Goal: Answer question/provide support: Share knowledge or assist other users

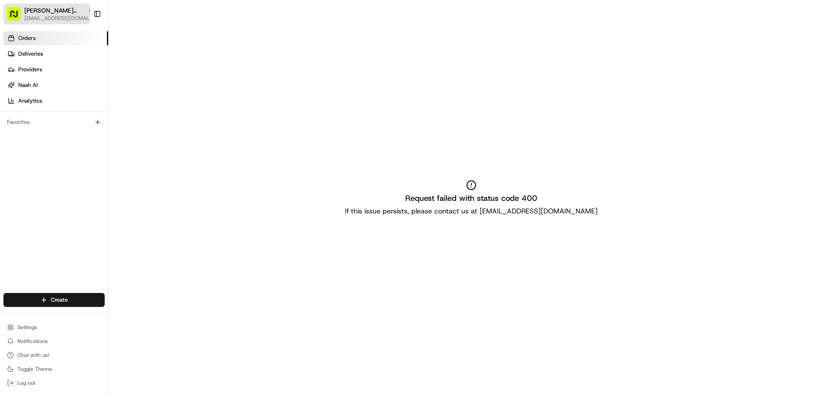
click at [43, 10] on span "[PERSON_NAME][GEOGRAPHIC_DATA]" at bounding box center [54, 10] width 60 height 9
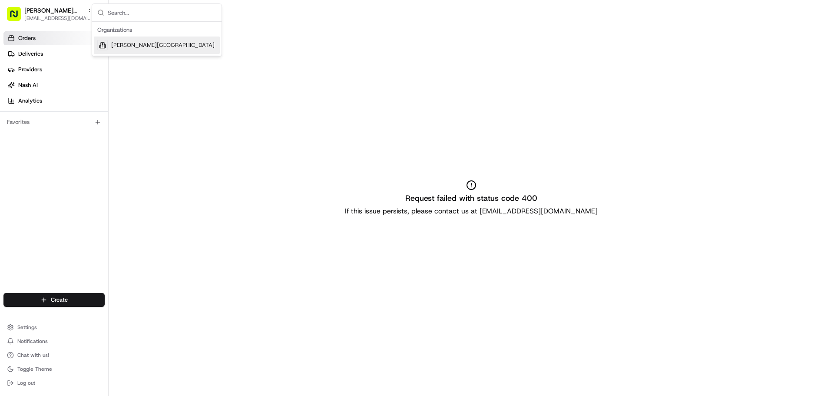
click at [88, 113] on div "Favorites" at bounding box center [54, 122] width 108 height 21
click at [14, 53] on icon at bounding box center [13, 54] width 2 height 3
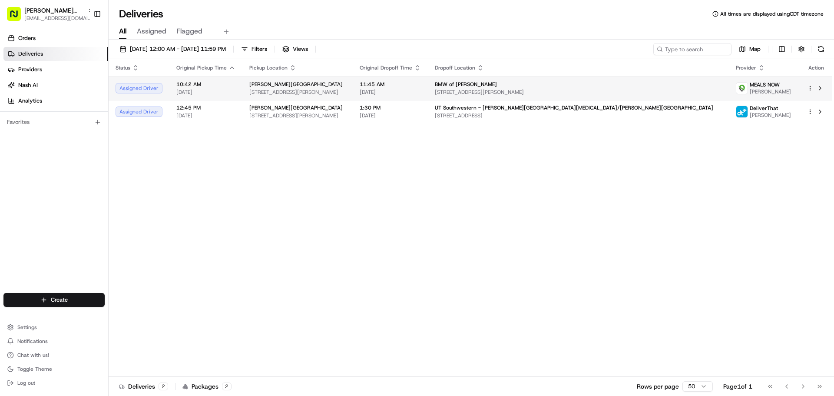
click at [809, 87] on html "[PERSON_NAME] Plaza [EMAIL_ADDRESS][DOMAIN_NAME] Toggle Sidebar Orders Deliveri…" at bounding box center [417, 198] width 834 height 396
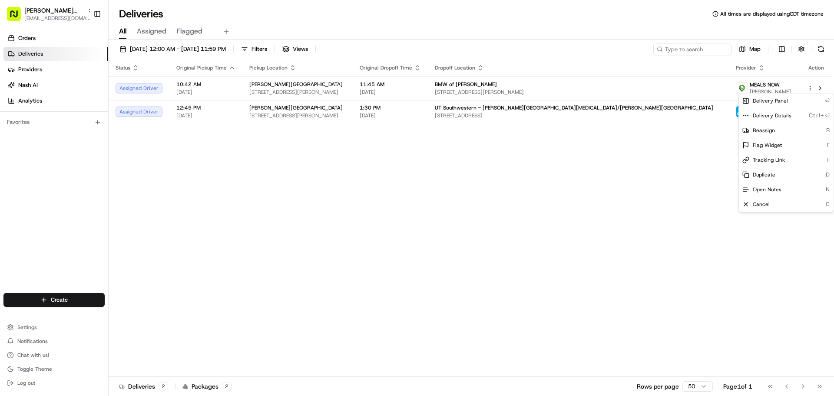
click at [637, 212] on html "[PERSON_NAME] Plaza [EMAIL_ADDRESS][DOMAIN_NAME] Toggle Sidebar Orders Deliveri…" at bounding box center [417, 198] width 834 height 396
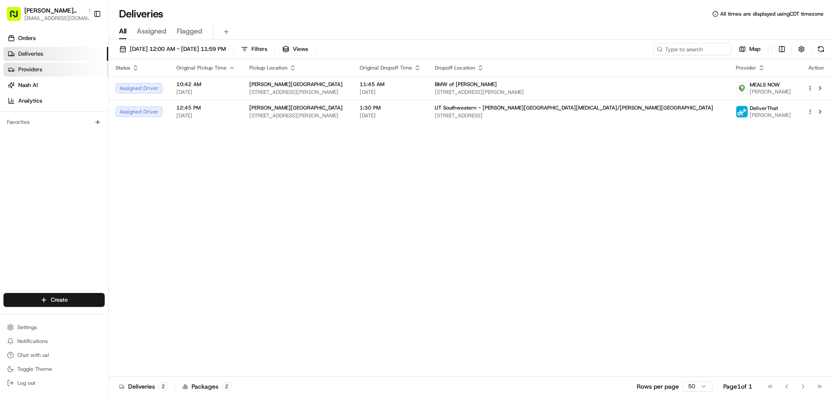
click at [43, 73] on link "Providers" at bounding box center [55, 70] width 105 height 14
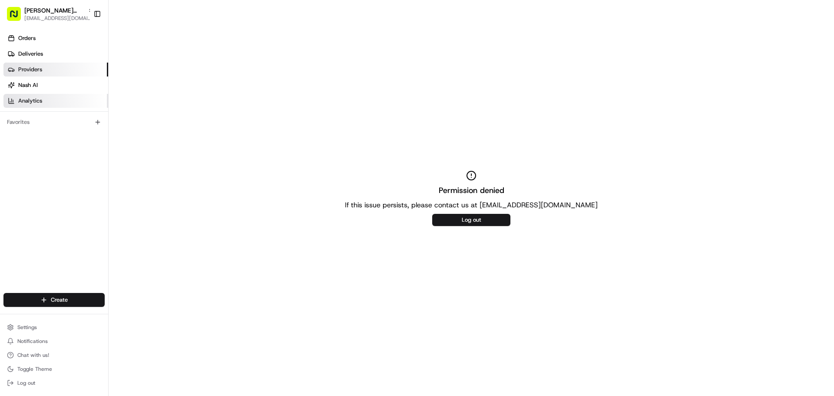
click at [41, 99] on span "Analytics" at bounding box center [30, 101] width 24 height 8
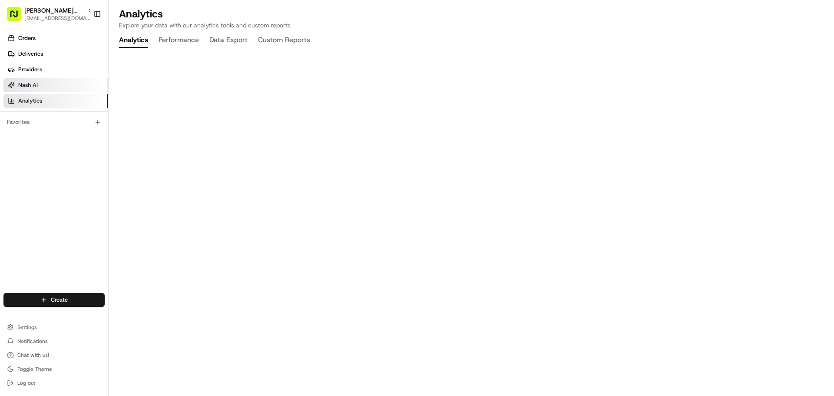
click at [42, 84] on link "Nash AI" at bounding box center [55, 85] width 105 height 14
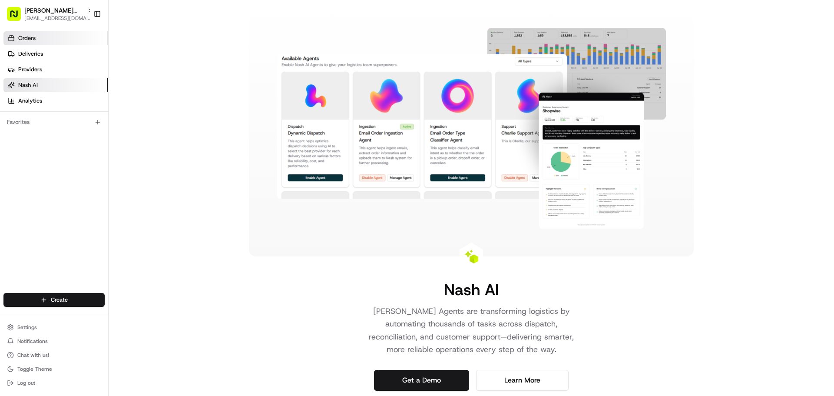
click at [27, 40] on span "Orders" at bounding box center [26, 38] width 17 height 8
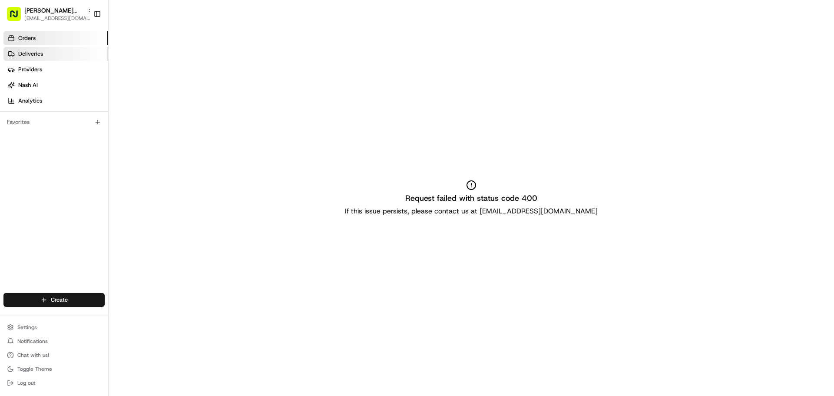
click at [39, 55] on span "Deliveries" at bounding box center [30, 54] width 25 height 8
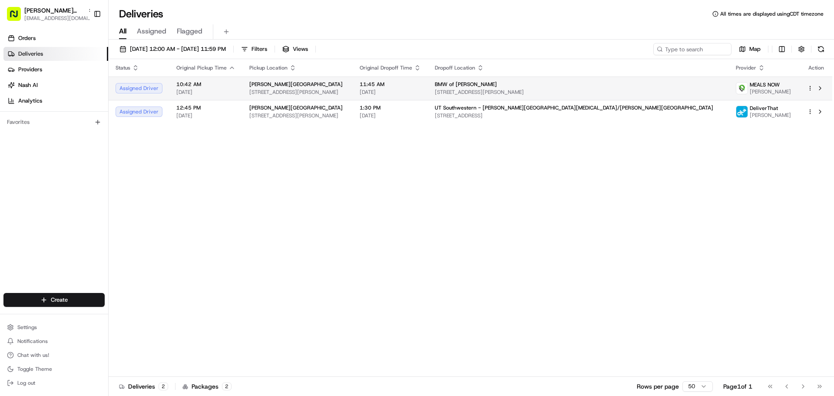
click at [291, 89] on span "[STREET_ADDRESS][PERSON_NAME]" at bounding box center [297, 92] width 96 height 7
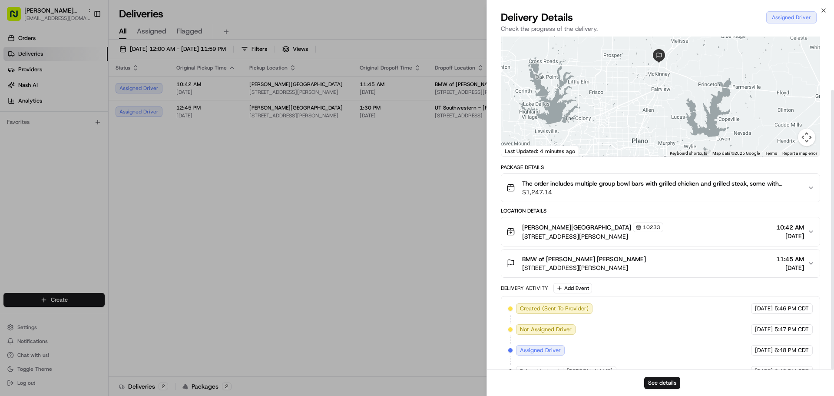
scroll to position [63, 0]
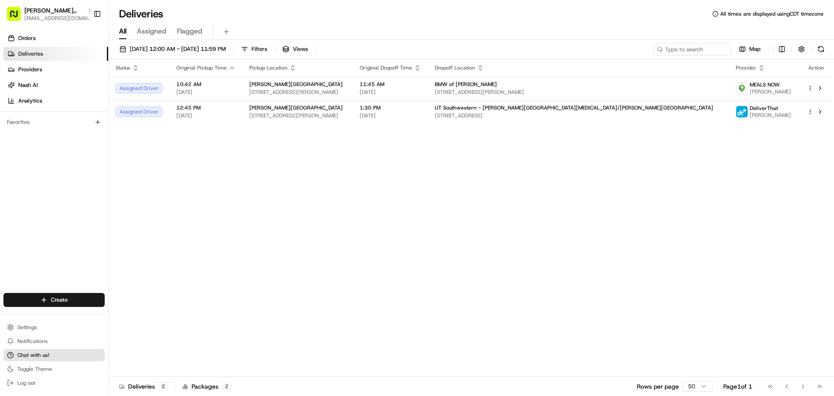
click at [40, 355] on span "Chat with us!" at bounding box center [33, 354] width 32 height 7
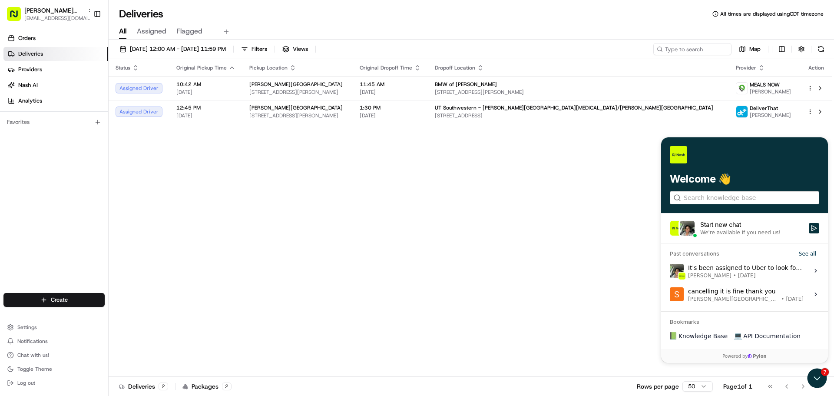
click at [812, 292] on icon at bounding box center [815, 294] width 7 height 7
click at [670, 294] on button "View issue" at bounding box center [669, 294] width 0 height 0
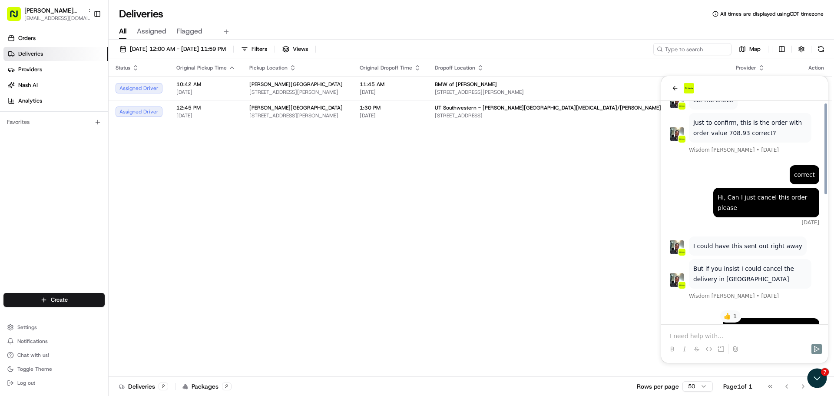
scroll to position [314, 0]
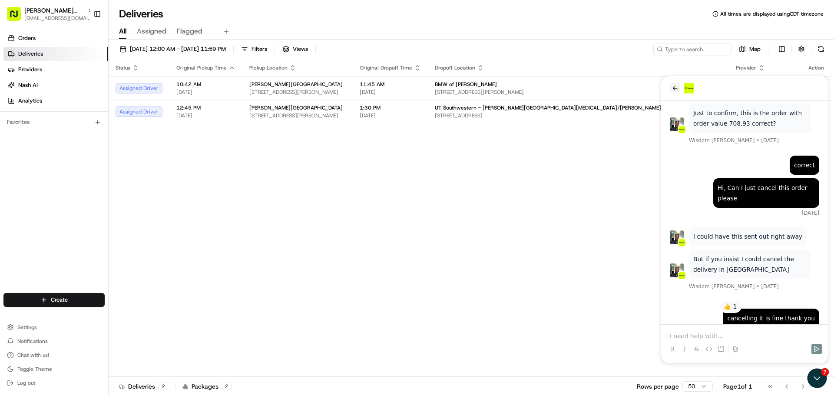
click at [678, 90] on icon "back" at bounding box center [674, 88] width 7 height 7
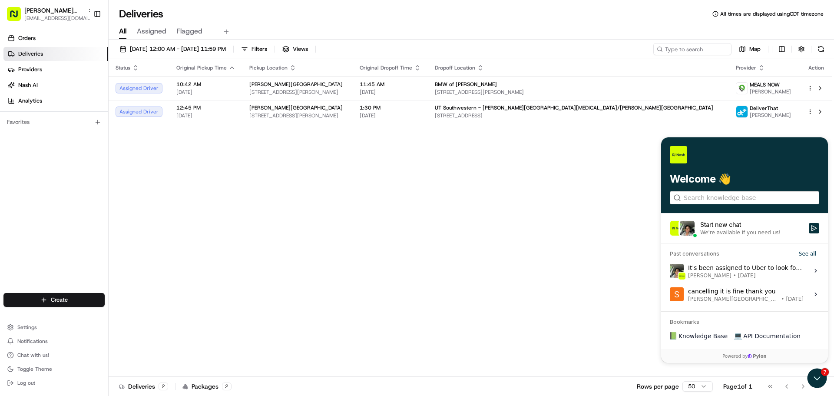
click at [760, 228] on div "Start new chat" at bounding box center [751, 224] width 103 height 9
click at [809, 228] on button "Start new chat We're available if you need us!" at bounding box center [814, 228] width 10 height 10
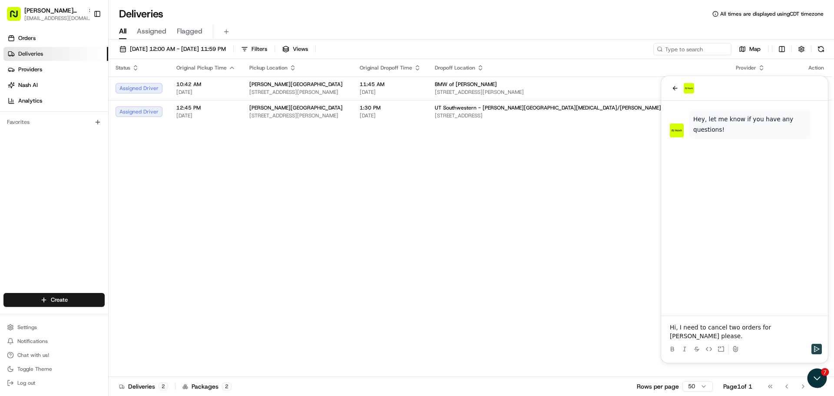
click at [815, 346] on icon "Send" at bounding box center [816, 348] width 7 height 7
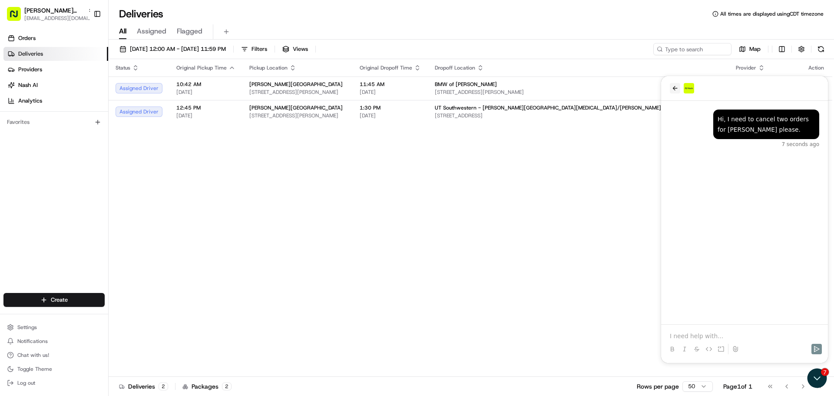
click at [676, 86] on icon "back" at bounding box center [674, 88] width 7 height 7
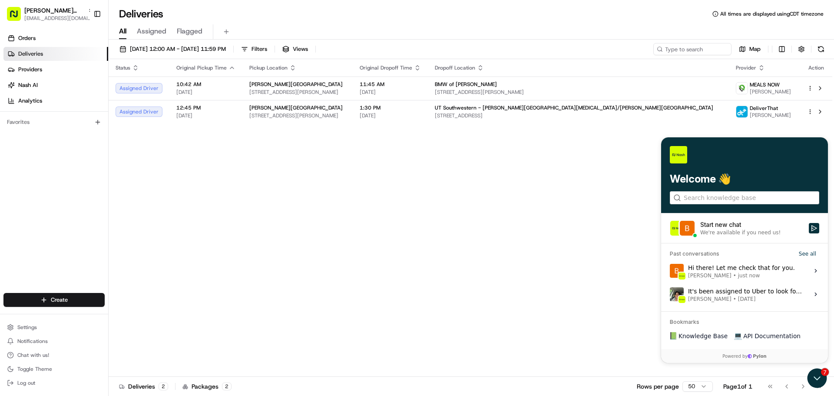
click at [757, 267] on div "Hi there! Let me check that for you. [PERSON_NAME] • just now" at bounding box center [741, 270] width 107 height 17
click at [670, 271] on button "View issue" at bounding box center [669, 271] width 0 height 0
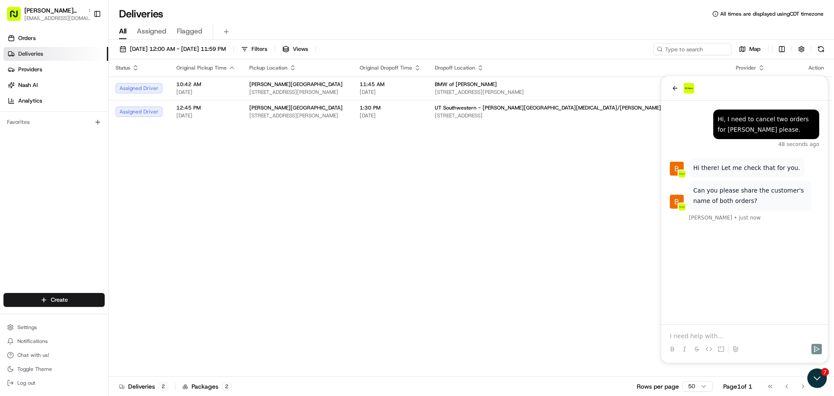
click at [722, 338] on p at bounding box center [744, 335] width 149 height 9
click at [716, 337] on p "Yes, the first is [PERSON_NAME]" at bounding box center [744, 335] width 149 height 9
click at [737, 334] on p "Yes, the first is Destinee" at bounding box center [744, 335] width 149 height 9
click at [813, 347] on button "Send" at bounding box center [816, 349] width 10 height 10
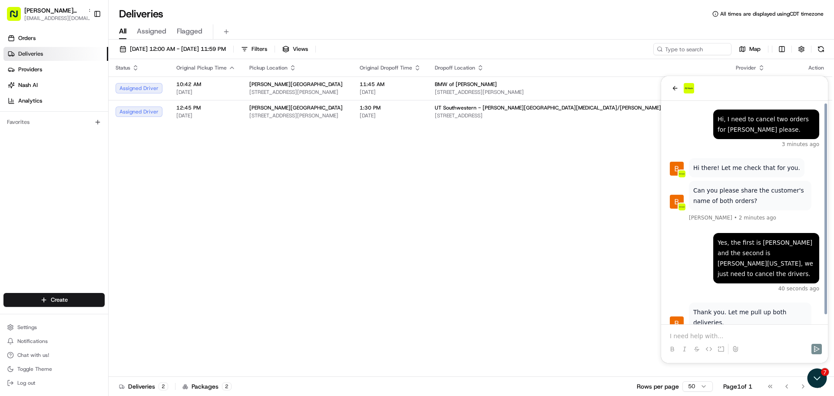
scroll to position [8, 0]
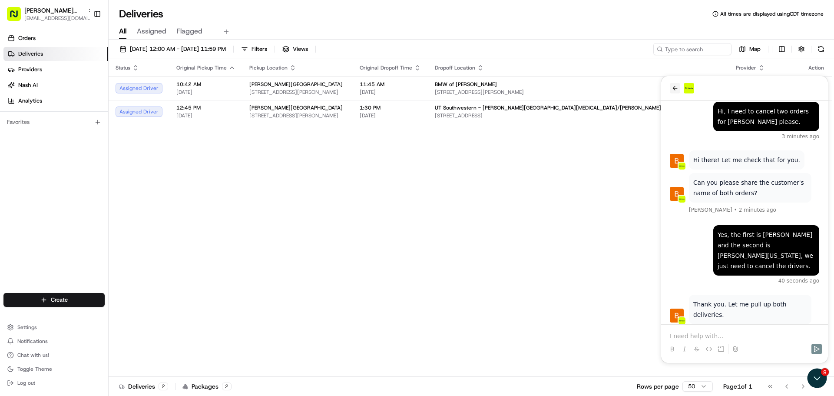
click at [675, 88] on icon "back" at bounding box center [674, 88] width 7 height 7
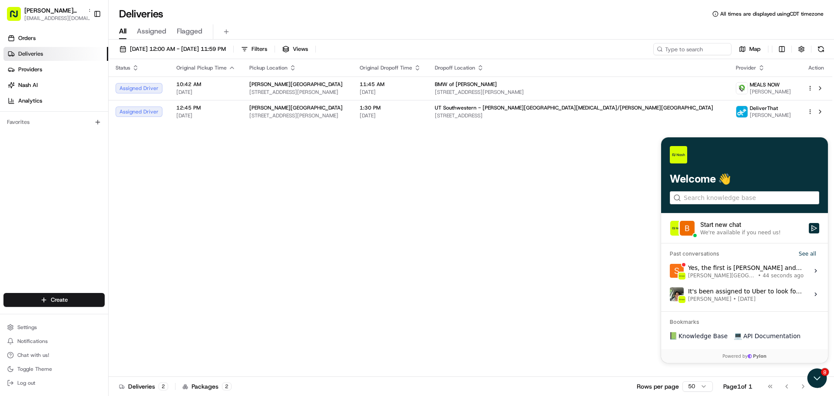
click at [752, 268] on div "Yes, the first is [PERSON_NAME] and the second is [PERSON_NAME][US_STATE], we j…" at bounding box center [746, 270] width 116 height 17
click at [670, 271] on button "View issue" at bounding box center [669, 271] width 0 height 0
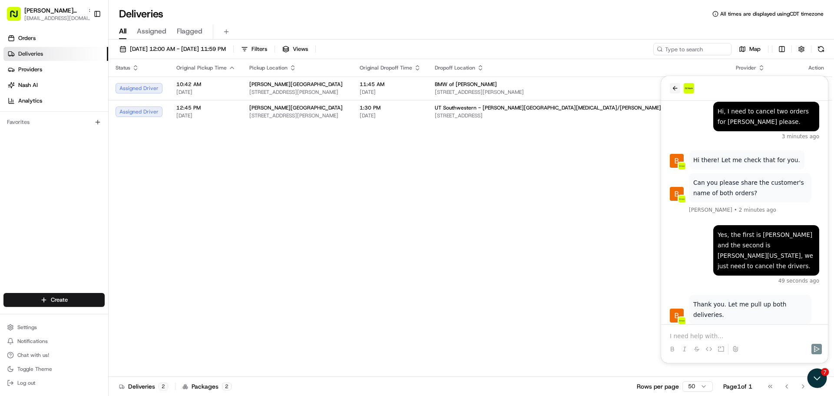
click at [674, 87] on icon "back" at bounding box center [675, 88] width 5 height 4
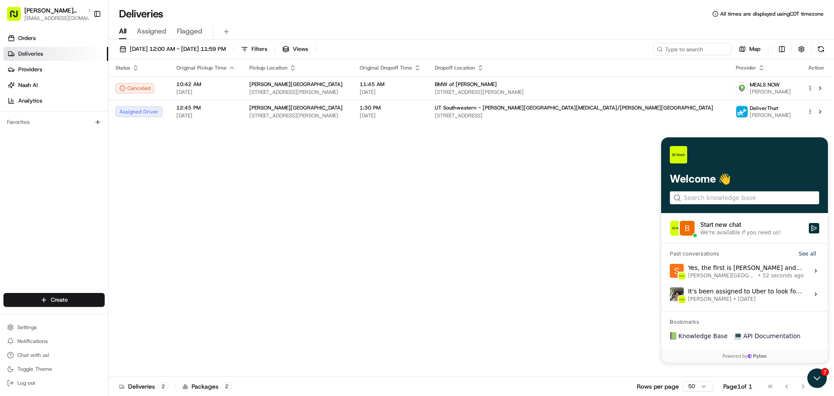
click at [783, 274] on span "[PERSON_NAME][GEOGRAPHIC_DATA] • 52 seconds ago" at bounding box center [746, 275] width 116 height 7
click at [670, 271] on button "View issue" at bounding box center [669, 271] width 0 height 0
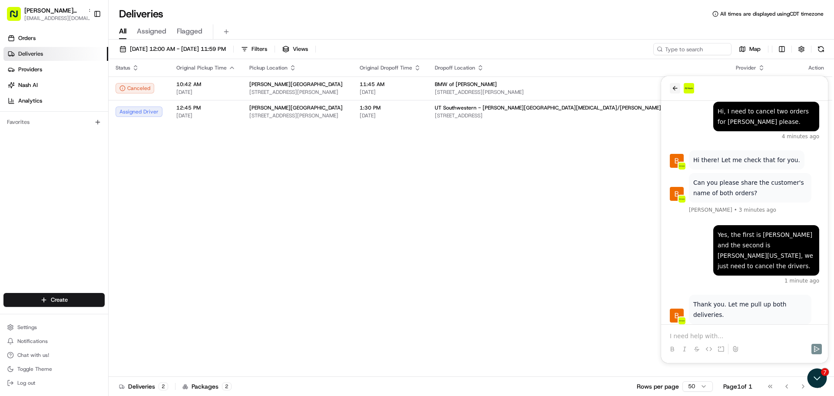
click at [678, 86] on button "back" at bounding box center [675, 88] width 10 height 10
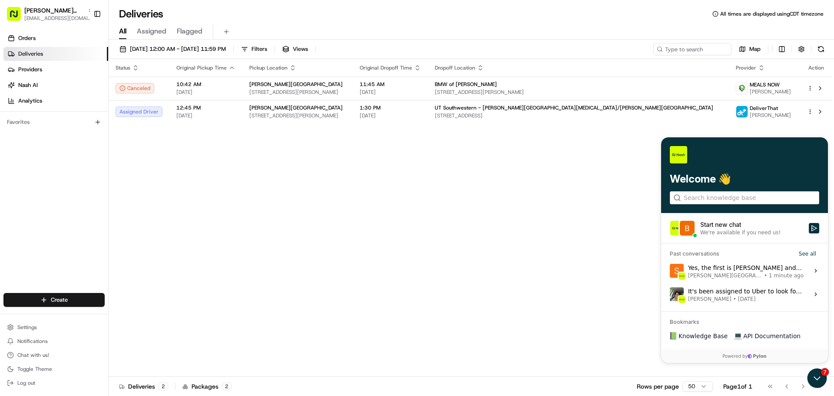
click at [776, 270] on div "Yes, the first is [PERSON_NAME] and the second is [PERSON_NAME][US_STATE], we j…" at bounding box center [746, 270] width 116 height 17
click at [670, 271] on button "View issue" at bounding box center [669, 271] width 0 height 0
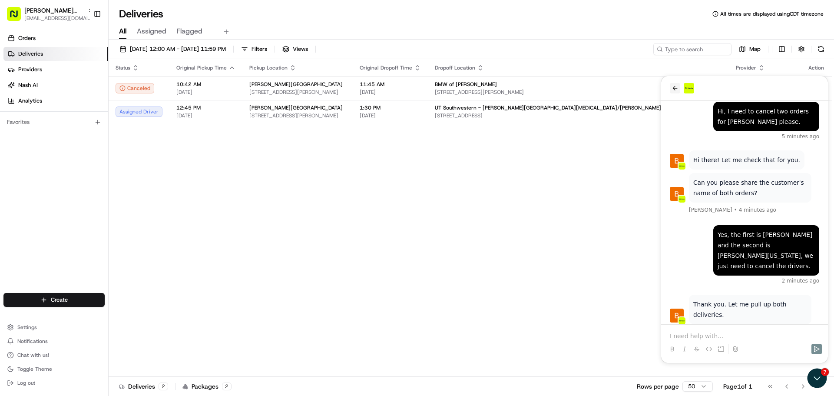
click at [673, 87] on icon "back" at bounding box center [674, 88] width 7 height 7
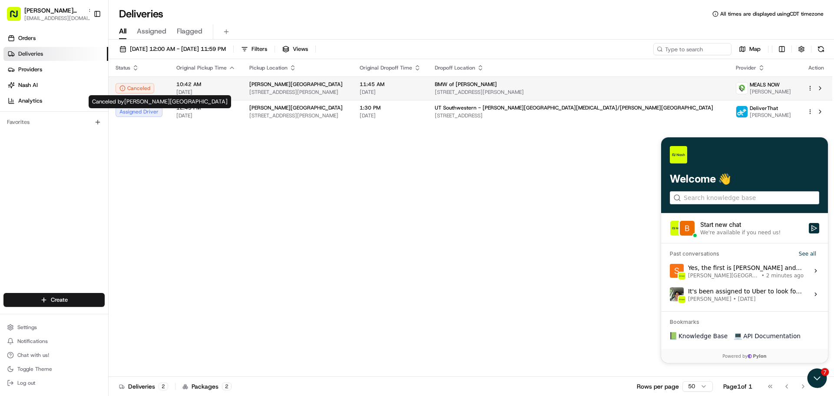
click at [135, 89] on div "Canceled" at bounding box center [135, 88] width 39 height 10
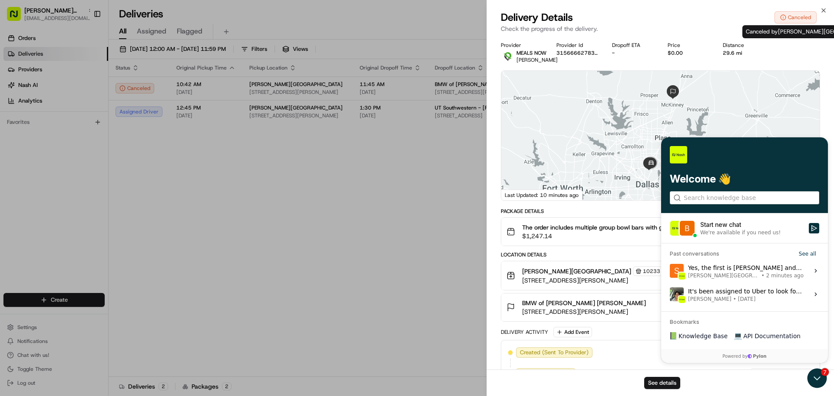
click at [788, 18] on div "Canceled" at bounding box center [795, 17] width 42 height 12
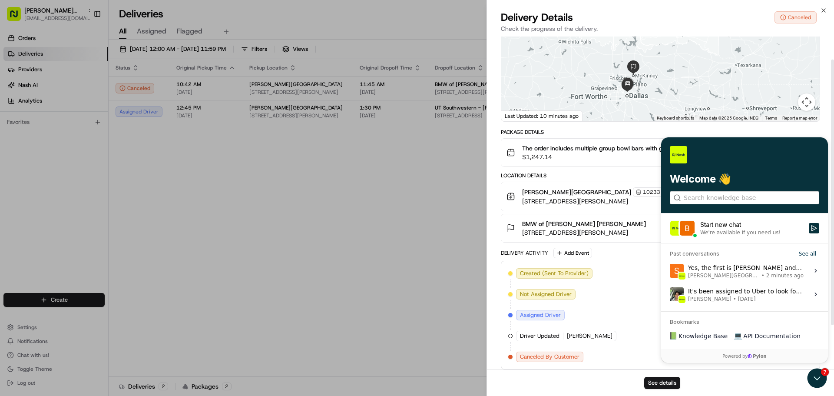
scroll to position [84, 0]
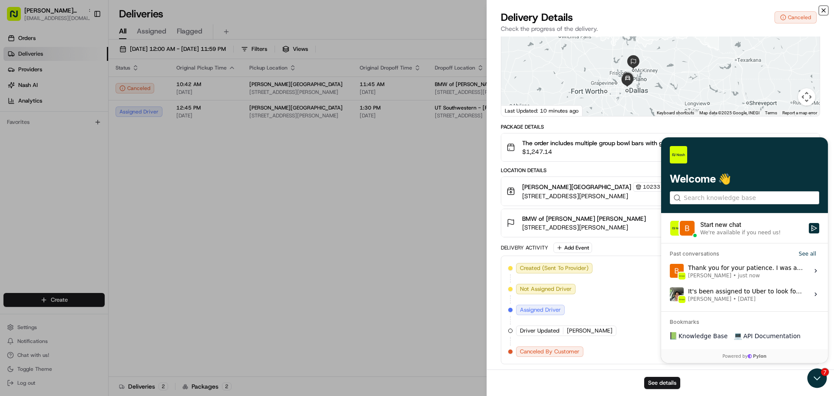
click at [822, 12] on icon "button" at bounding box center [823, 10] width 7 height 7
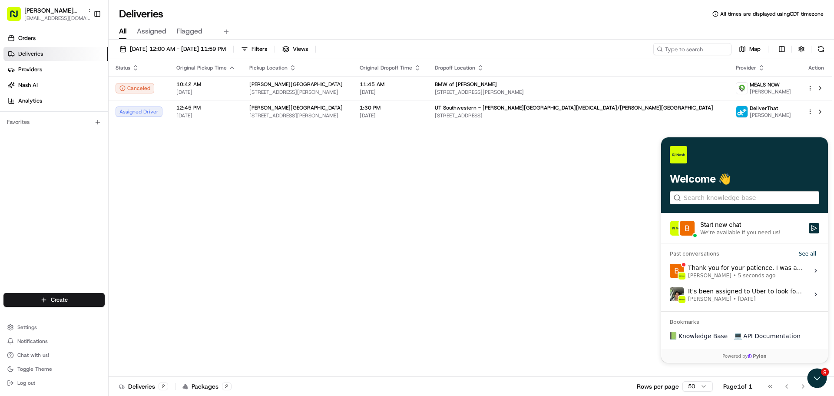
click at [727, 269] on div "Thank you for your patience. I was able to cancel the delivery for [PERSON_NAME…" at bounding box center [746, 270] width 116 height 17
click at [670, 271] on button "View issue" at bounding box center [669, 271] width 0 height 0
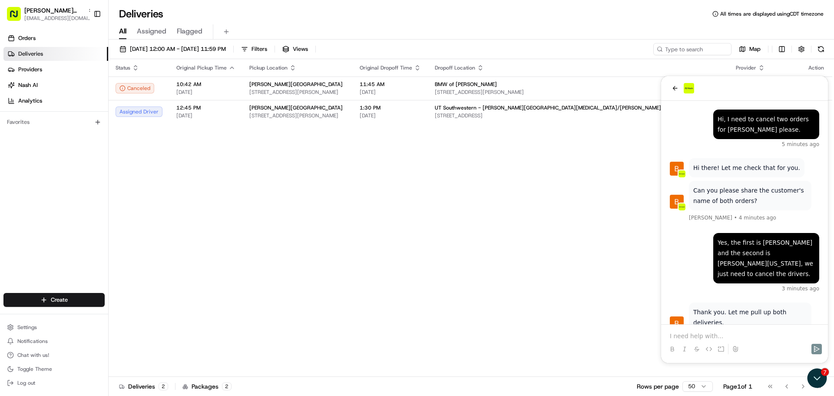
scroll to position [72, 0]
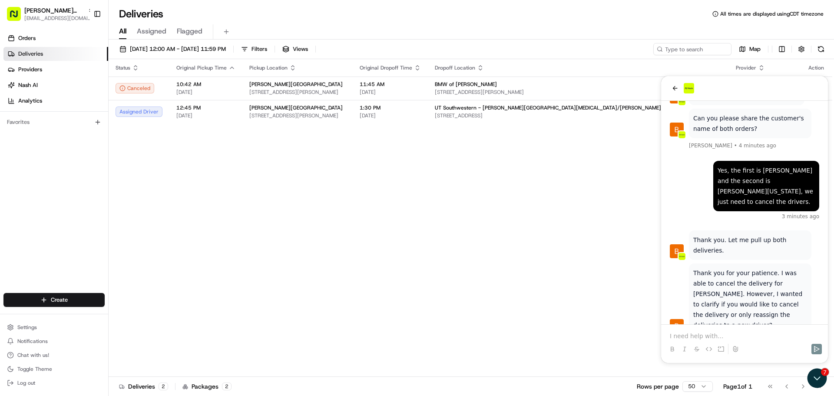
click at [730, 335] on p at bounding box center [744, 335] width 149 height 9
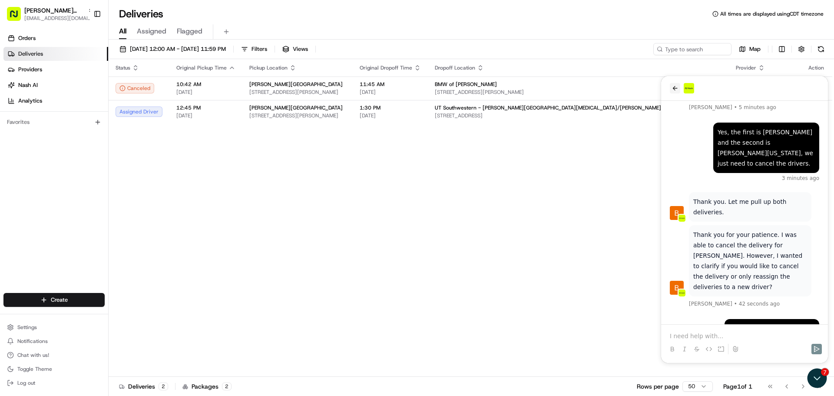
click at [677, 88] on icon "back" at bounding box center [674, 88] width 7 height 7
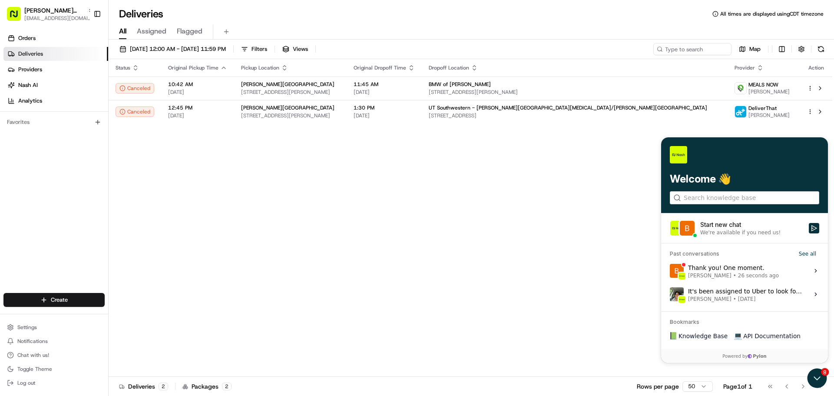
click at [728, 267] on div "Thank you! One moment. [PERSON_NAME] • 26 seconds ago" at bounding box center [733, 270] width 91 height 17
click at [670, 271] on button "View issue" at bounding box center [669, 271] width 0 height 0
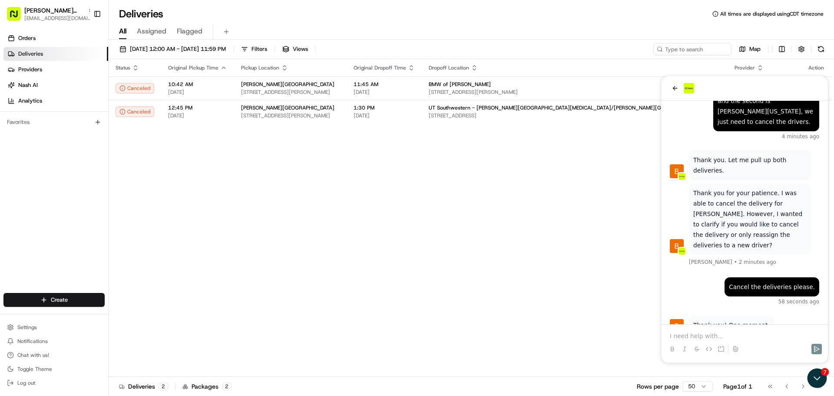
scroll to position [195, 0]
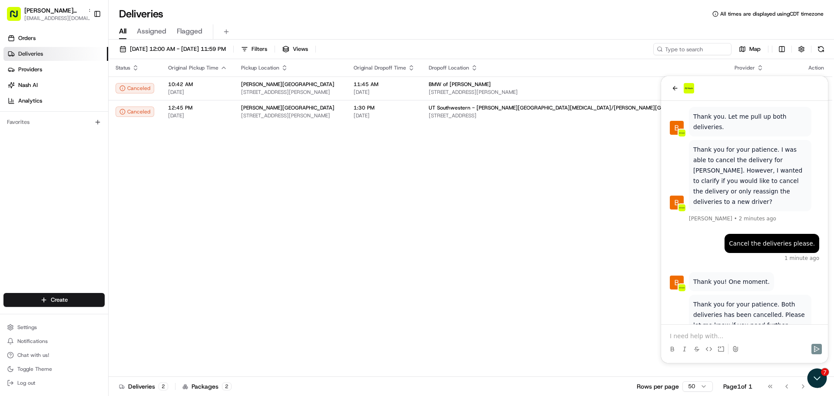
click at [699, 335] on p at bounding box center [744, 335] width 149 height 9
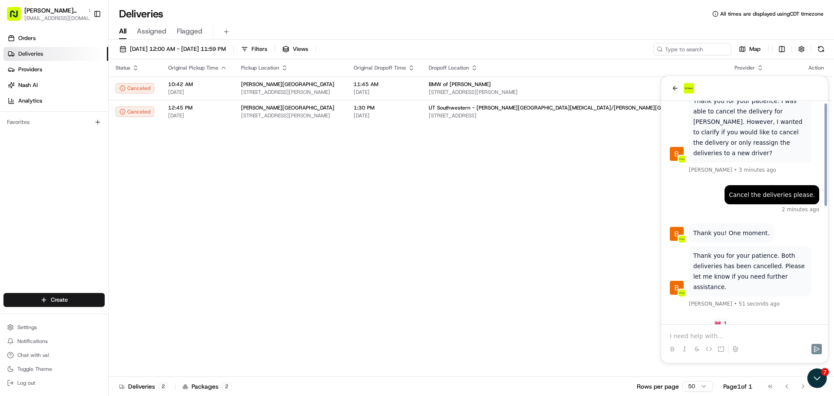
scroll to position [251, 0]
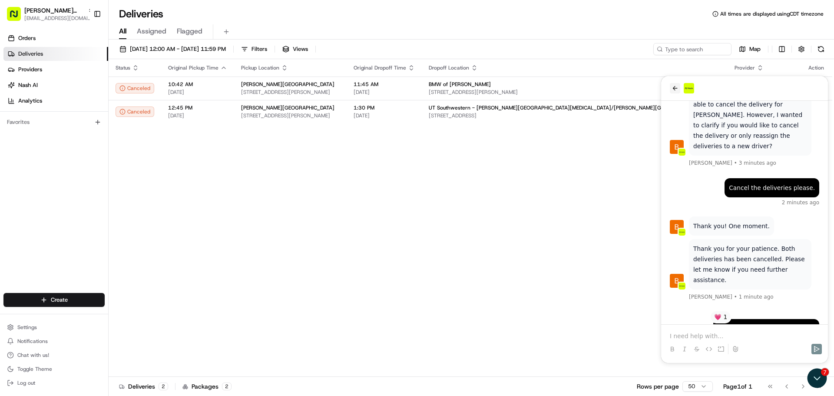
click at [676, 87] on icon "back" at bounding box center [674, 88] width 7 height 7
